Goal: Find specific page/section: Find specific page/section

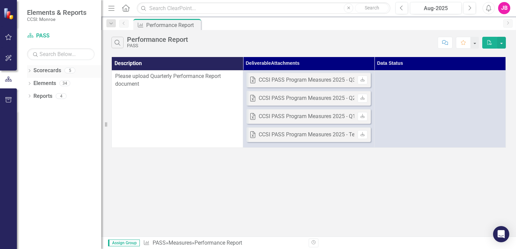
click at [29, 73] on div "Dropdown" at bounding box center [29, 72] width 5 height 6
drag, startPoint x: 55, startPoint y: 84, endPoint x: 99, endPoint y: 88, distance: 44.5
click at [54, 84] on link "Coordinated Care Services Inc." at bounding box center [69, 84] width 64 height 8
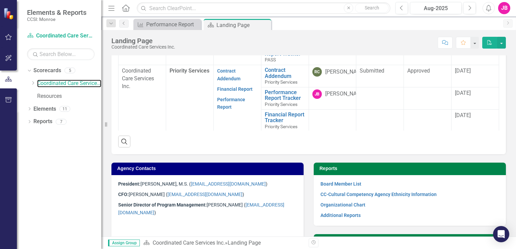
scroll to position [270, 0]
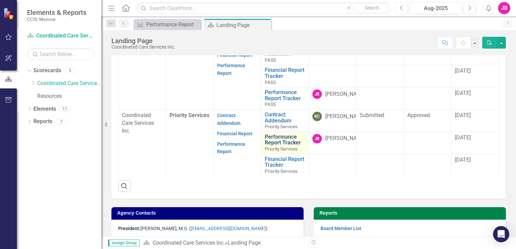
click at [278, 137] on link "Performance Report Tracker" at bounding box center [285, 140] width 41 height 12
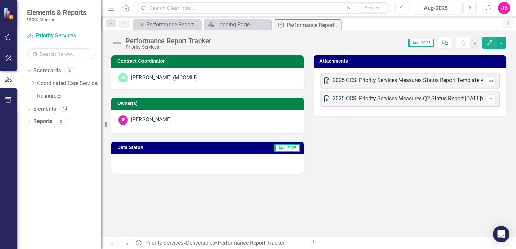
click at [125, 22] on icon "Previous" at bounding box center [123, 23] width 5 height 4
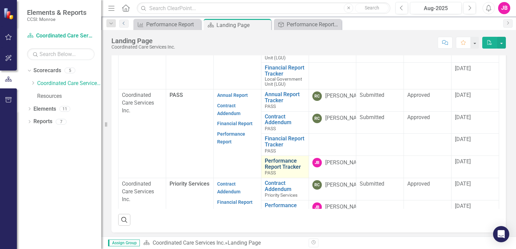
scroll to position [61, 0]
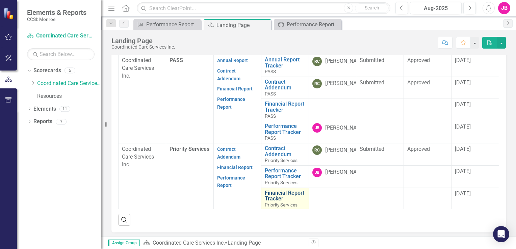
click at [271, 194] on link "Financial Report Tracker" at bounding box center [285, 196] width 41 height 12
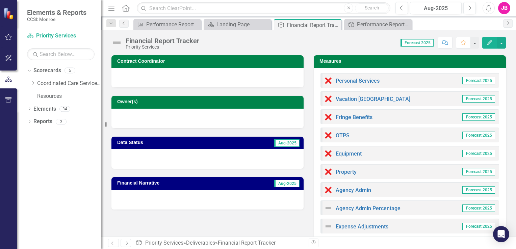
click at [127, 25] on link "Previous" at bounding box center [123, 24] width 9 height 8
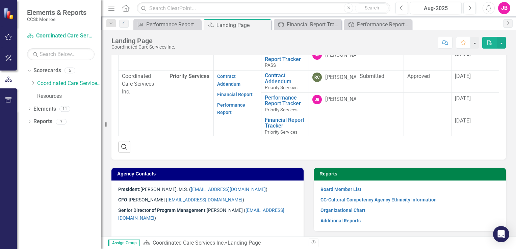
scroll to position [270, 0]
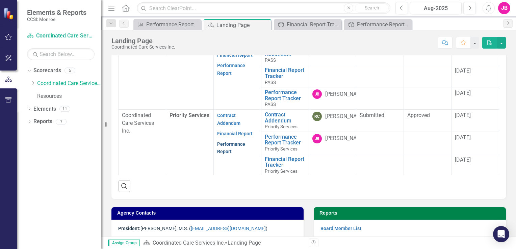
click at [229, 144] on link "Performance Report" at bounding box center [231, 147] width 28 height 13
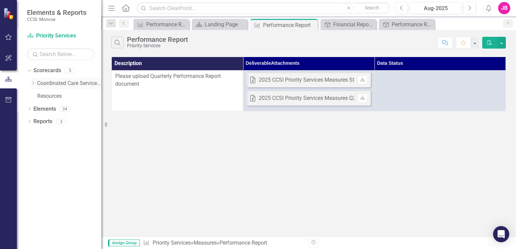
click at [37, 83] on link "Coordinated Care Services Inc." at bounding box center [69, 84] width 64 height 8
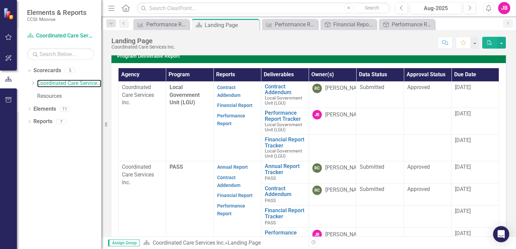
scroll to position [203, 0]
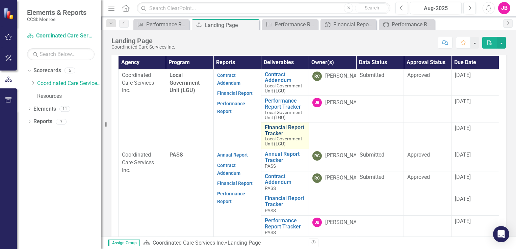
click at [273, 130] on link "Financial Report Tracker" at bounding box center [285, 131] width 41 height 12
